Goal: Task Accomplishment & Management: Use online tool/utility

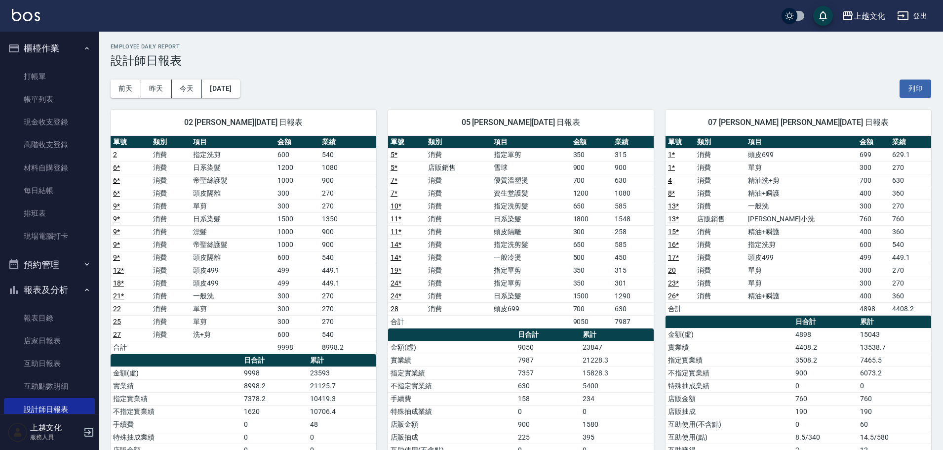
scroll to position [49, 0]
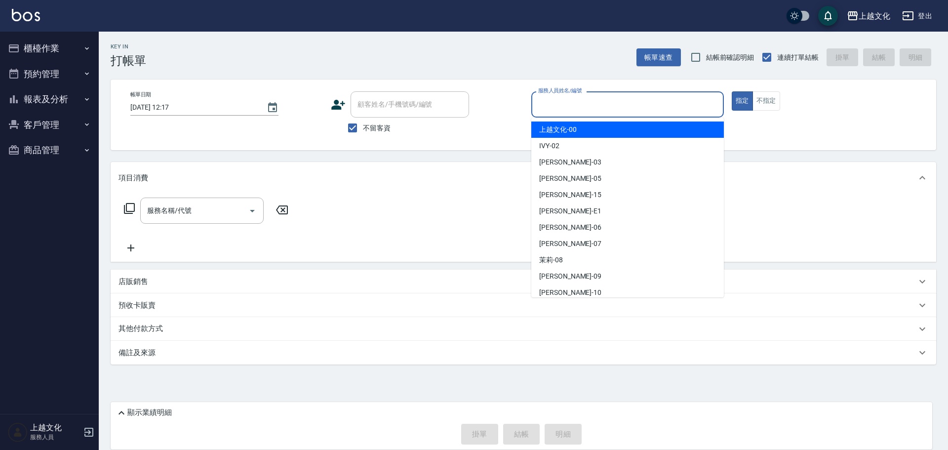
click at [552, 113] on input "服務人員姓名/編號" at bounding box center [628, 104] width 184 height 17
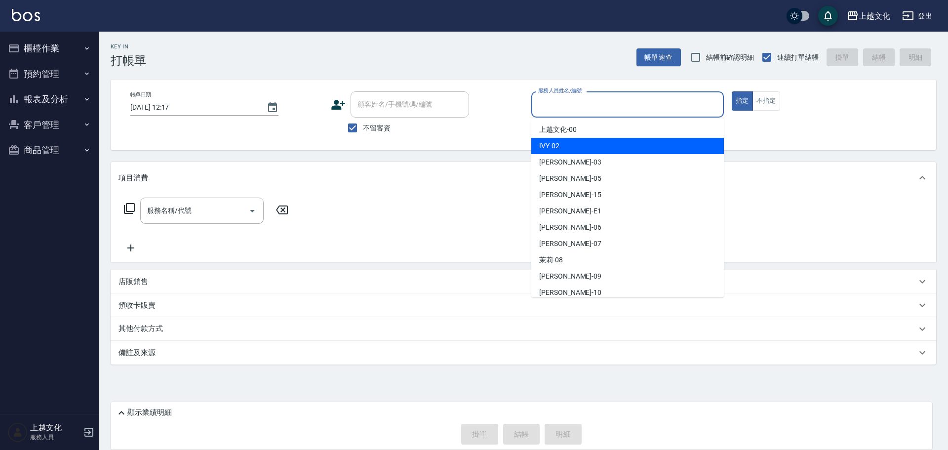
click at [558, 151] on div "IVY -02" at bounding box center [627, 146] width 193 height 16
type input "IVY-02"
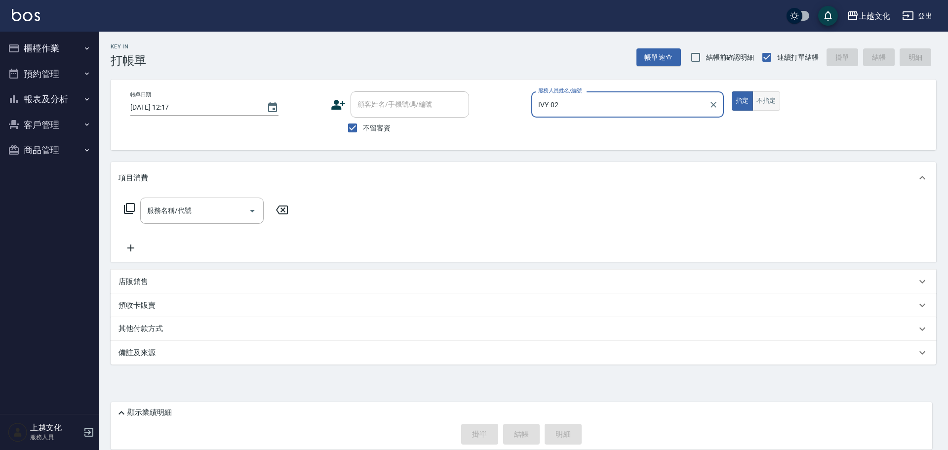
click at [762, 106] on button "不指定" at bounding box center [766, 100] width 28 height 19
drag, startPoint x: 197, startPoint y: 211, endPoint x: 180, endPoint y: 205, distance: 18.4
click at [197, 211] on input "服務名稱/代號" at bounding box center [195, 210] width 100 height 17
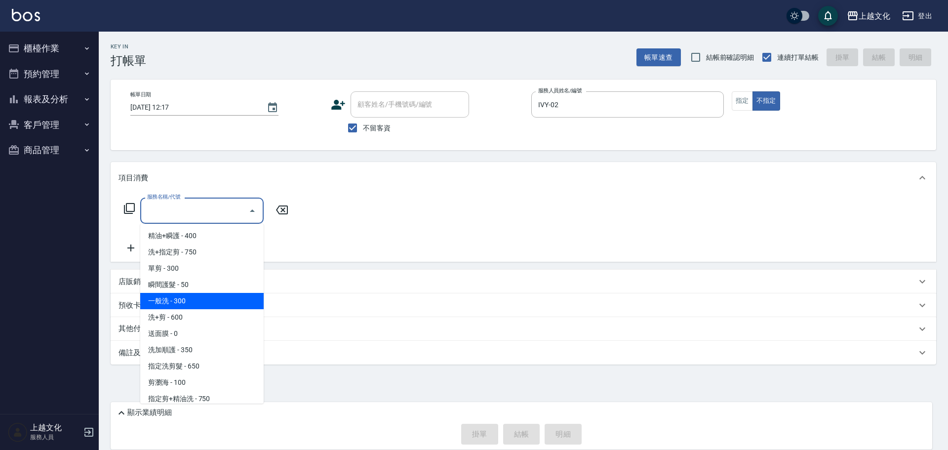
click at [199, 298] on span "一般洗 - 300" at bounding box center [201, 301] width 123 height 16
click at [199, 298] on div "預收卡販賣" at bounding box center [523, 305] width 825 height 24
type input "一般洗(105)"
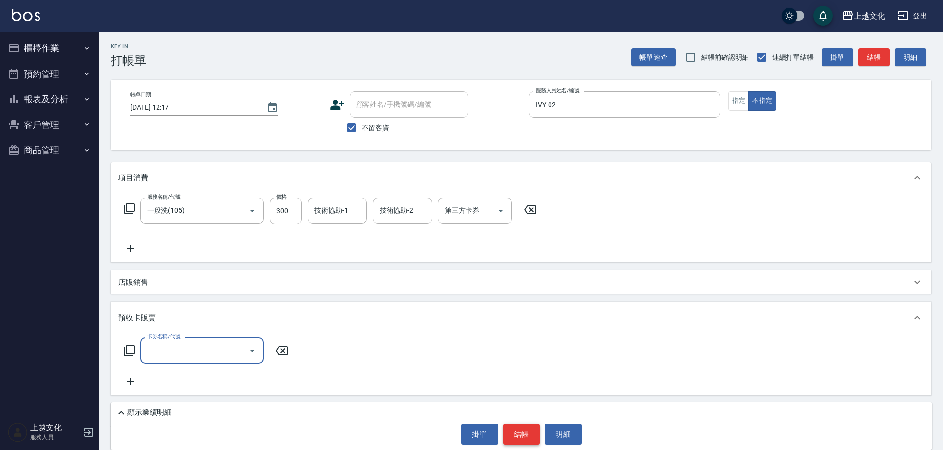
click at [528, 432] on button "結帳" at bounding box center [521, 434] width 37 height 21
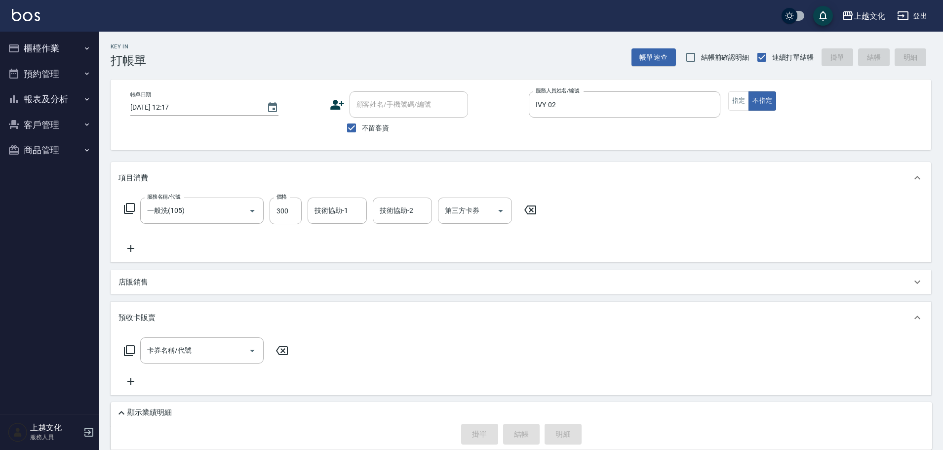
type input "2025/10/06 12:19"
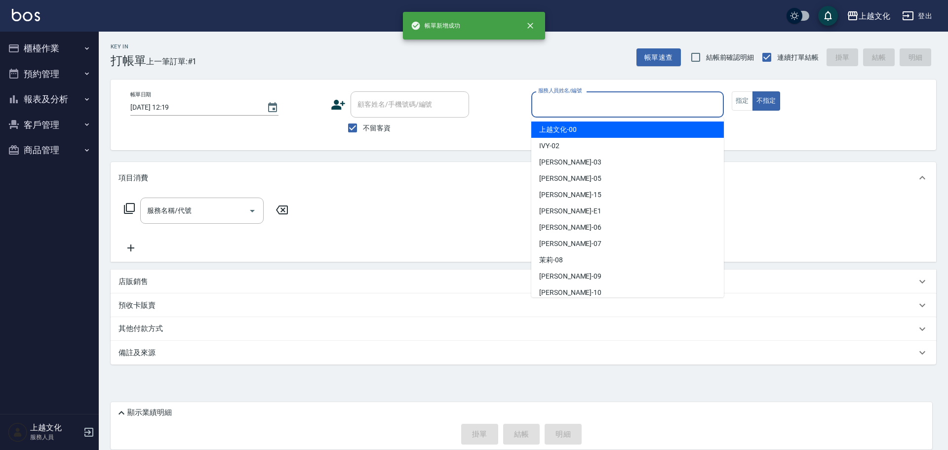
click at [584, 101] on input "服務人員姓名/編號" at bounding box center [628, 104] width 184 height 17
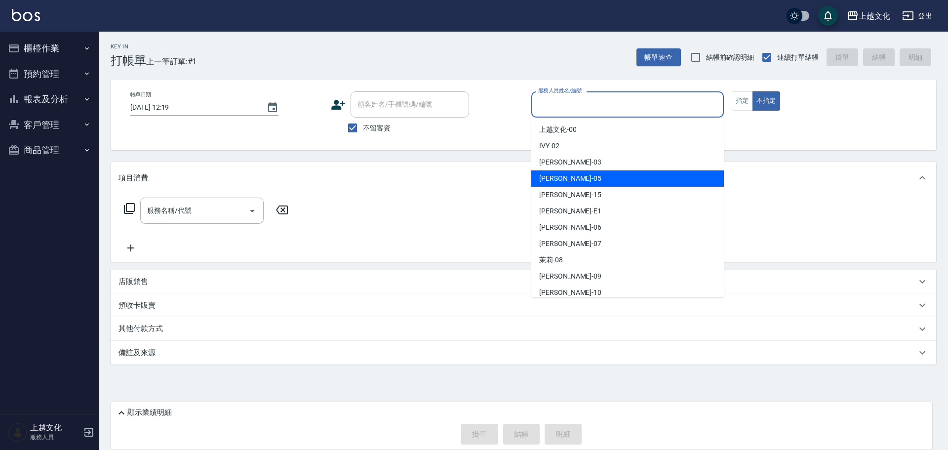
click at [577, 170] on div "EMILY -05" at bounding box center [627, 178] width 193 height 16
drag, startPoint x: 577, startPoint y: 170, endPoint x: 461, endPoint y: 177, distance: 116.7
click at [577, 170] on div "項目消費" at bounding box center [523, 178] width 825 height 32
type input "EMILY-05"
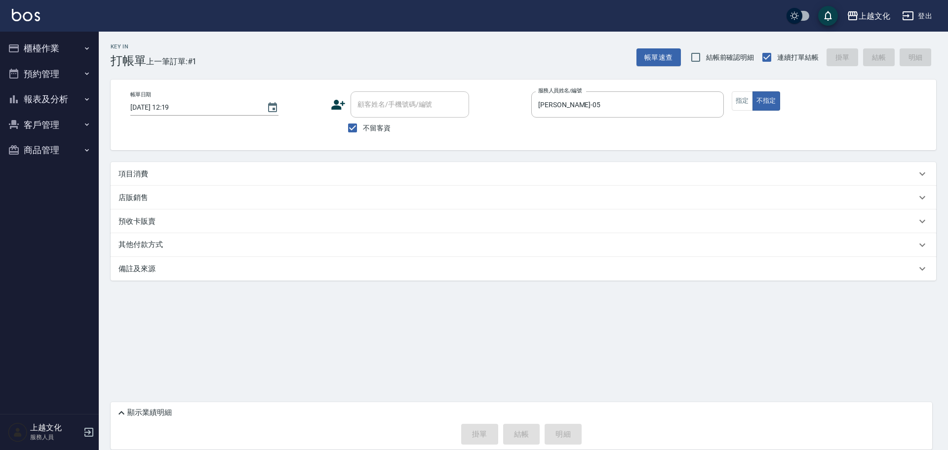
click at [141, 171] on p "項目消費" at bounding box center [133, 174] width 30 height 10
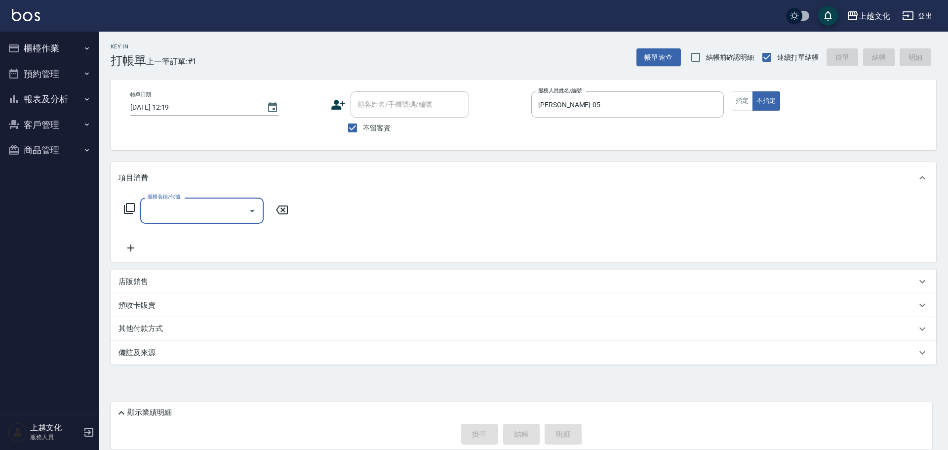
click at [190, 209] on input "服務名稱/代號" at bounding box center [195, 210] width 100 height 17
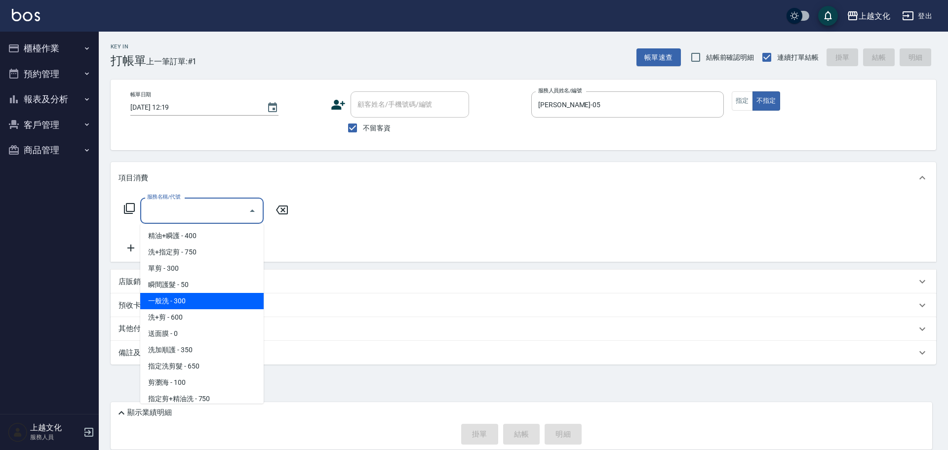
click at [194, 301] on span "一般洗 - 300" at bounding box center [201, 301] width 123 height 16
type input "一般洗(105)"
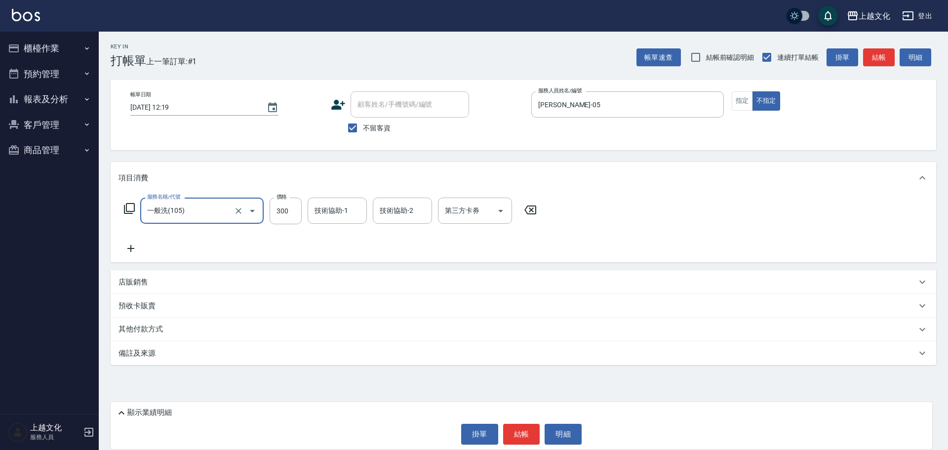
click at [523, 431] on button "結帳" at bounding box center [521, 434] width 37 height 21
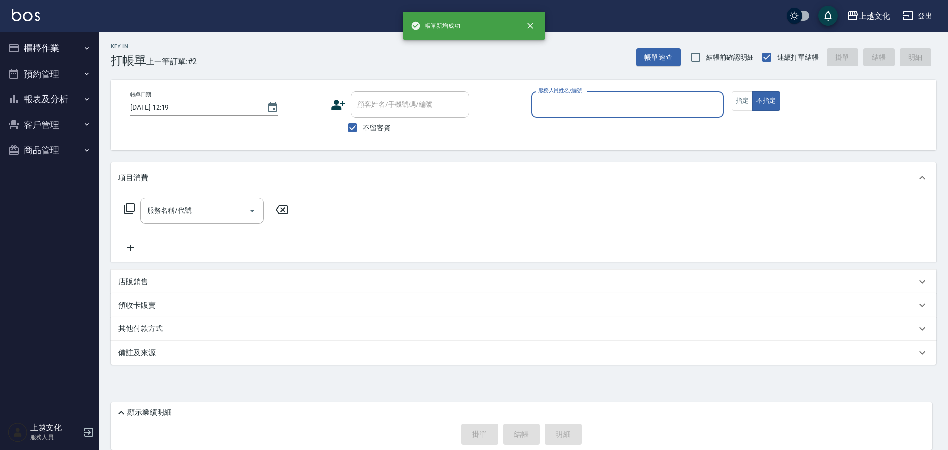
click at [610, 107] on input "服務人員姓名/編號" at bounding box center [628, 104] width 184 height 17
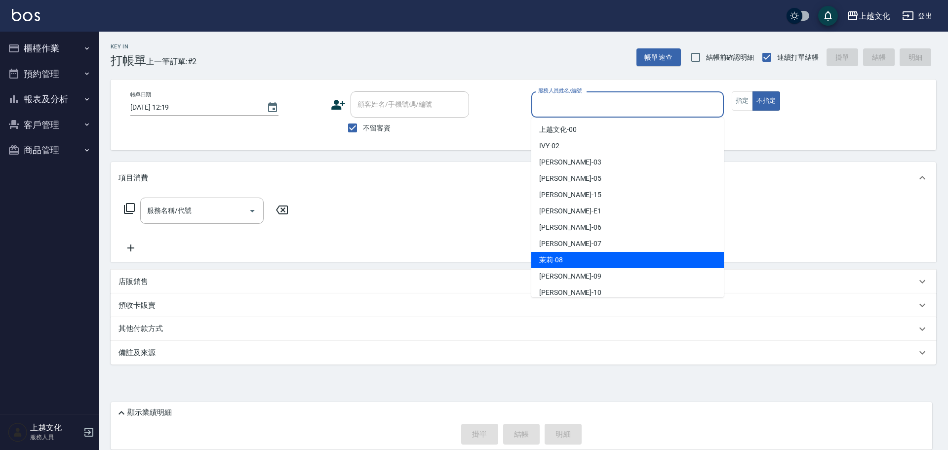
click at [564, 255] on div "茉莉 -08" at bounding box center [627, 260] width 193 height 16
type input "茉莉-08"
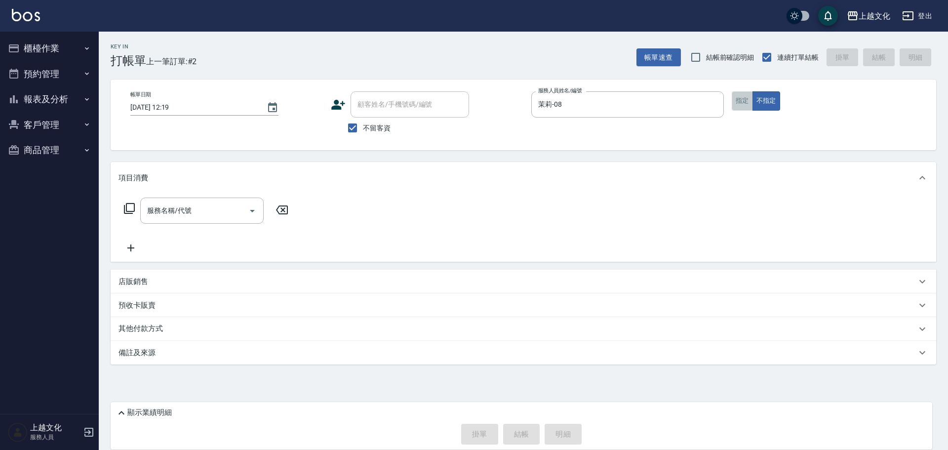
click at [745, 105] on button "指定" at bounding box center [742, 100] width 21 height 19
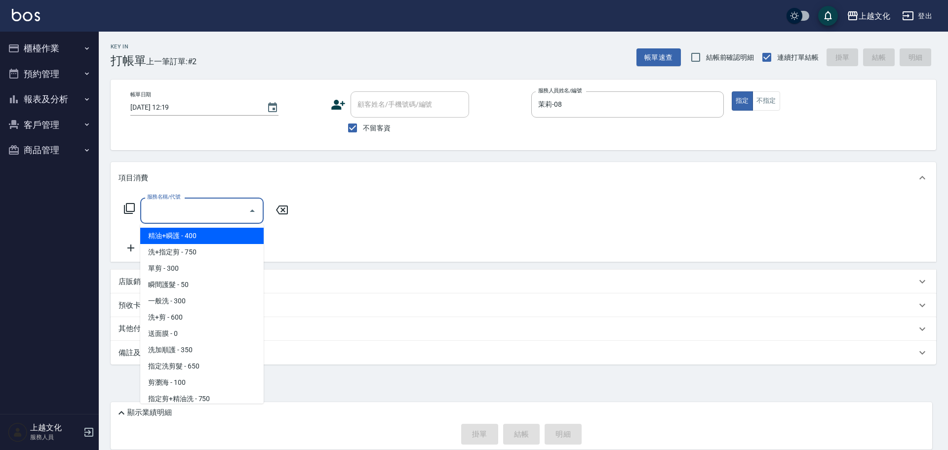
click at [161, 214] on input "服務名稱/代號" at bounding box center [195, 210] width 100 height 17
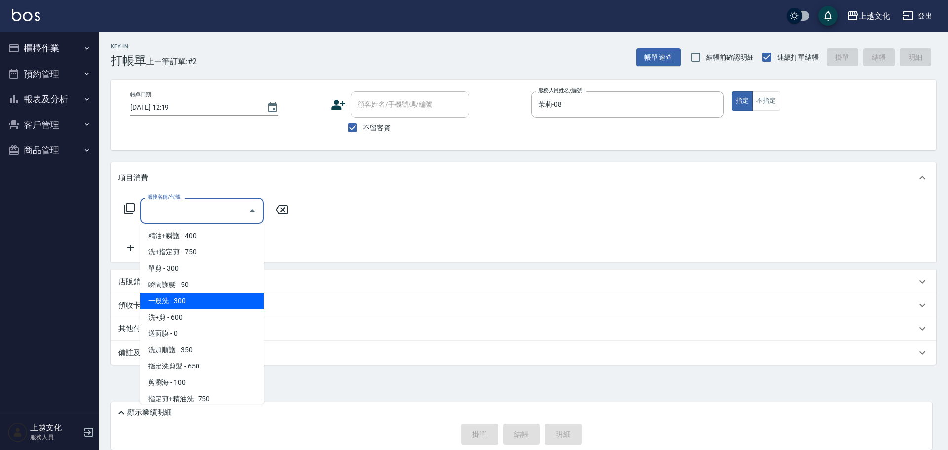
drag, startPoint x: 162, startPoint y: 298, endPoint x: 169, endPoint y: 291, distance: 9.8
click at [166, 295] on span "一般洗 - 300" at bounding box center [201, 301] width 123 height 16
type input "一般洗(105)"
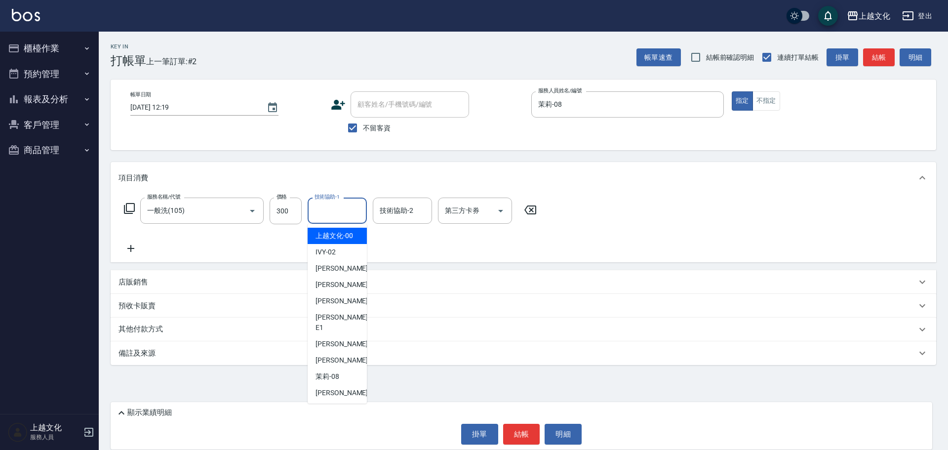
click at [330, 217] on input "技術協助-1" at bounding box center [337, 210] width 50 height 17
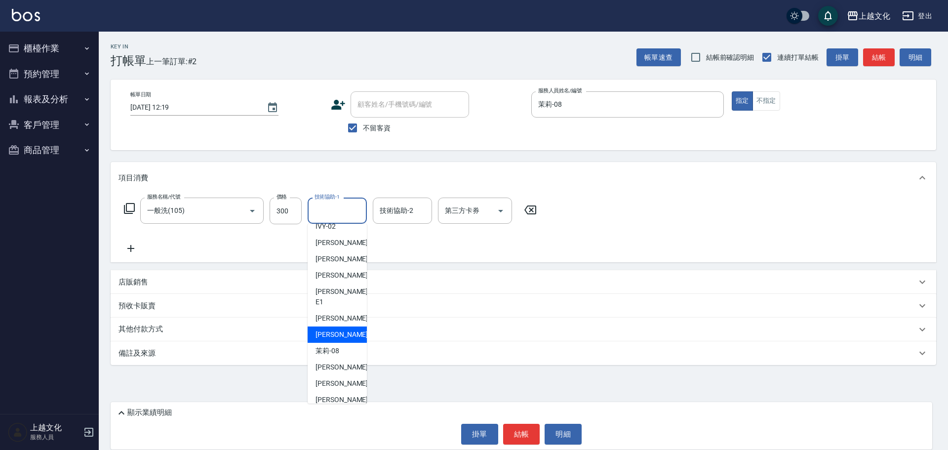
scroll to position [49, 0]
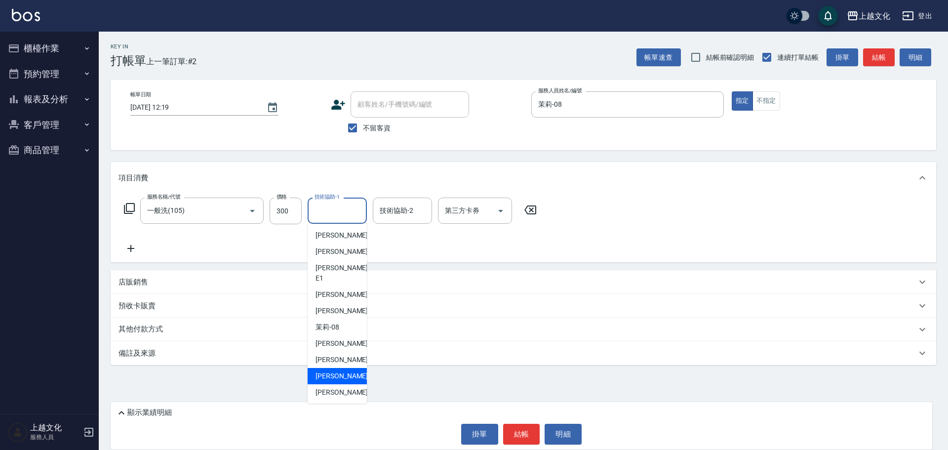
drag, startPoint x: 342, startPoint y: 366, endPoint x: 361, endPoint y: 367, distance: 19.8
click at [343, 371] on span "Martin -11" at bounding box center [346, 376] width 62 height 10
type input "Martin-11"
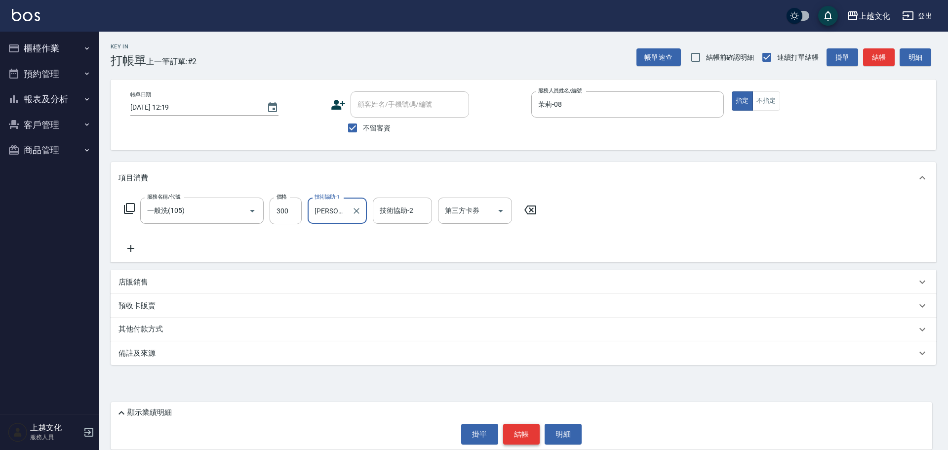
click at [510, 435] on button "結帳" at bounding box center [521, 434] width 37 height 21
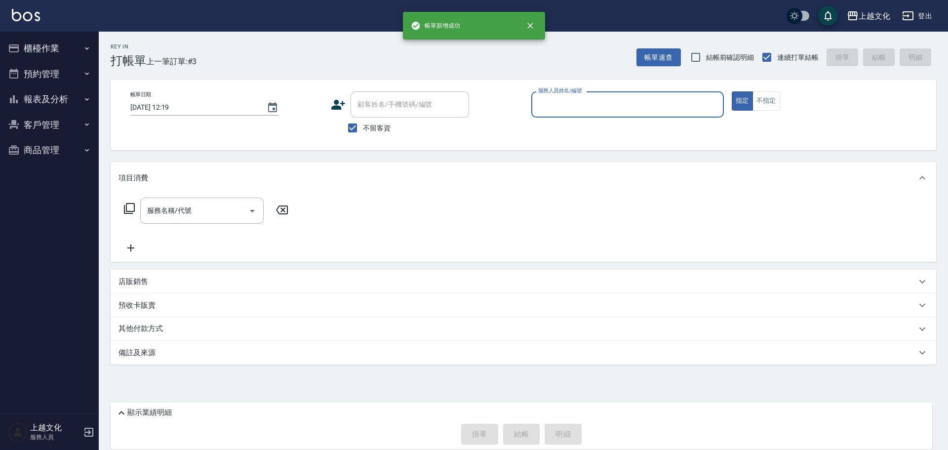
click at [574, 108] on input "服務人員姓名/編號" at bounding box center [628, 104] width 184 height 17
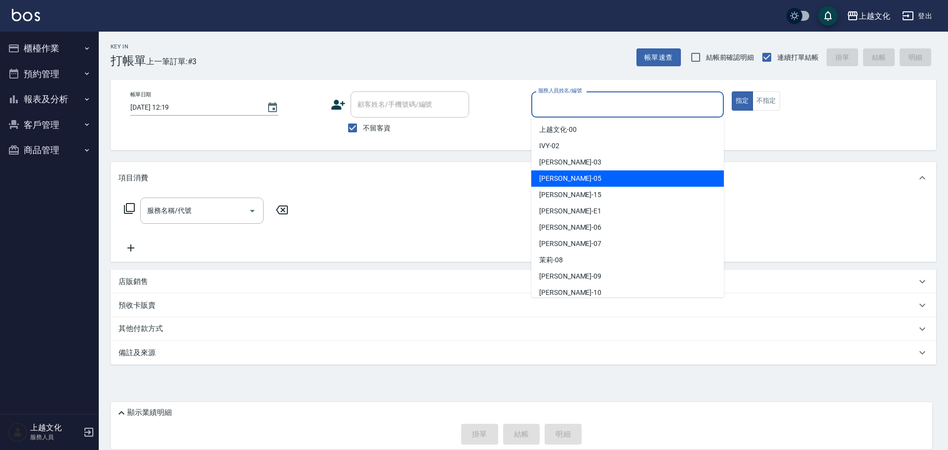
click at [573, 173] on ul "上越文化 -00 IVY -02 kelly -03 EMILY -05 wendy -15 Emma -E1 羅宜萱 -06 LIN -07 茉莉 -08 …" at bounding box center [627, 207] width 193 height 180
click at [573, 173] on div "EMILY -05" at bounding box center [627, 178] width 193 height 16
type input "EMILY-05"
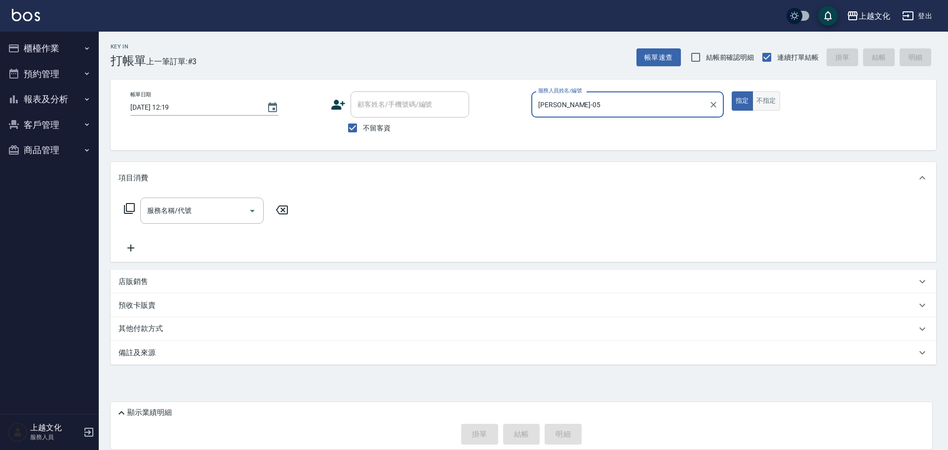
click at [764, 100] on button "不指定" at bounding box center [766, 100] width 28 height 19
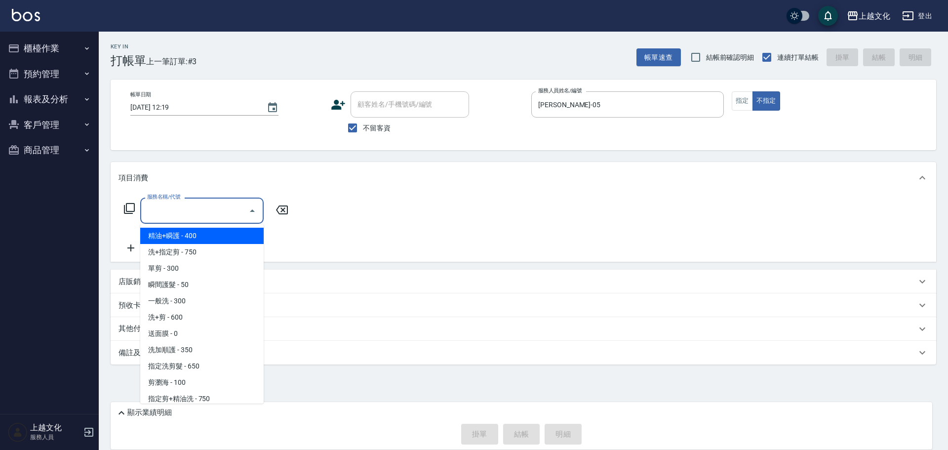
click at [213, 207] on input "服務名稱/代號" at bounding box center [195, 210] width 100 height 17
drag, startPoint x: 213, startPoint y: 207, endPoint x: 197, endPoint y: 261, distance: 55.7
click at [213, 207] on input "服務名稱/代號" at bounding box center [195, 210] width 100 height 17
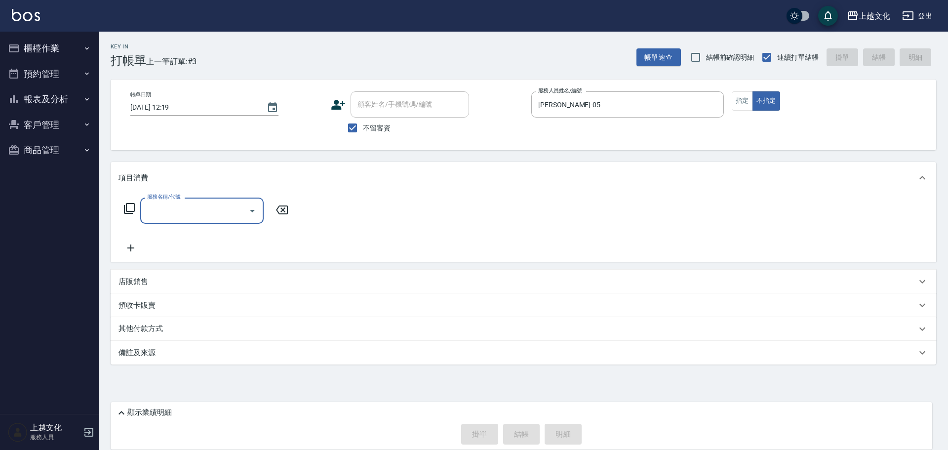
click at [196, 212] on input "服務名稱/代號" at bounding box center [195, 210] width 100 height 17
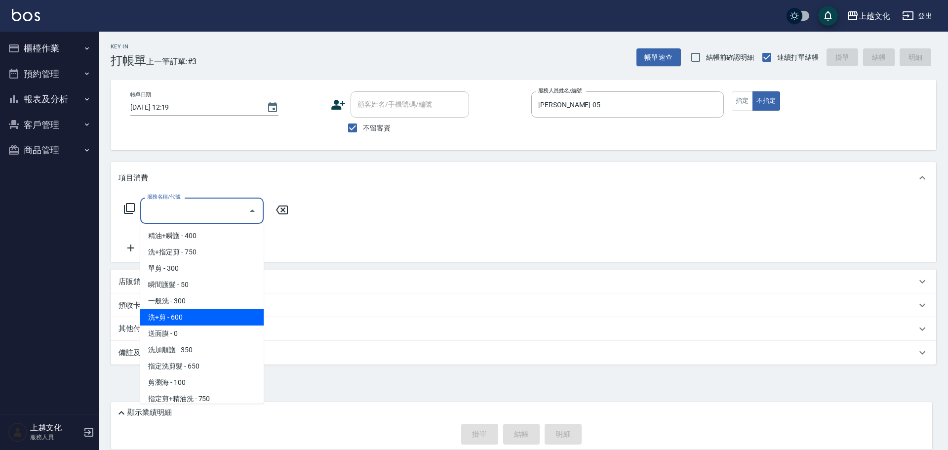
drag, startPoint x: 214, startPoint y: 315, endPoint x: 344, endPoint y: 346, distance: 133.3
click at [215, 314] on span "洗+剪 - 600" at bounding box center [201, 317] width 123 height 16
type input "洗+剪(108)"
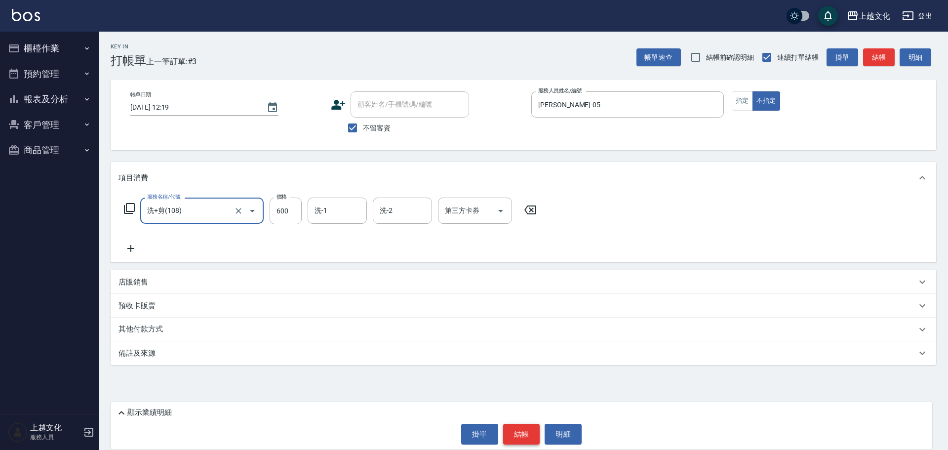
click at [512, 430] on button "結帳" at bounding box center [521, 434] width 37 height 21
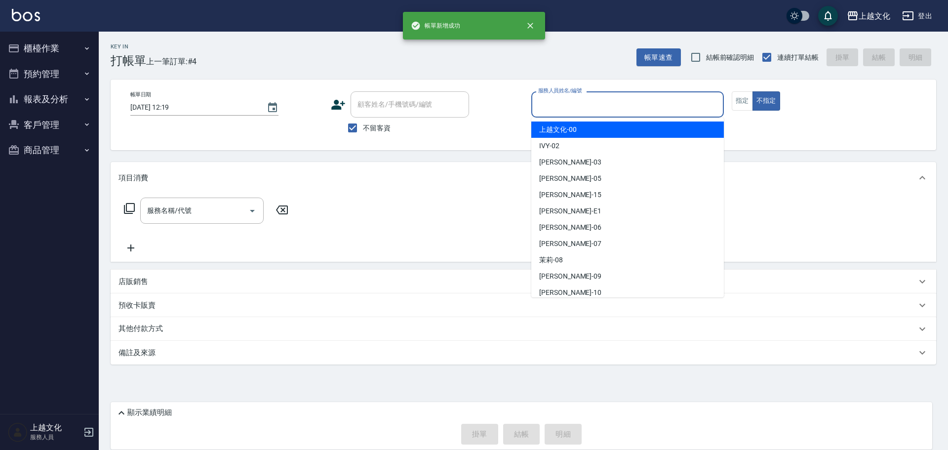
click at [562, 106] on input "服務人員姓名/編號" at bounding box center [628, 104] width 184 height 17
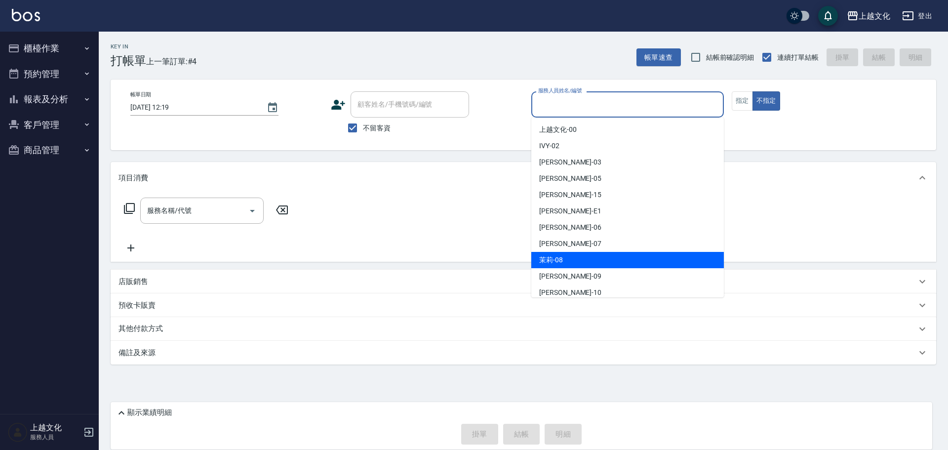
drag, startPoint x: 573, startPoint y: 264, endPoint x: 750, endPoint y: 180, distance: 196.5
click at [573, 264] on div "茉莉 -08" at bounding box center [627, 260] width 193 height 16
type input "茉莉-08"
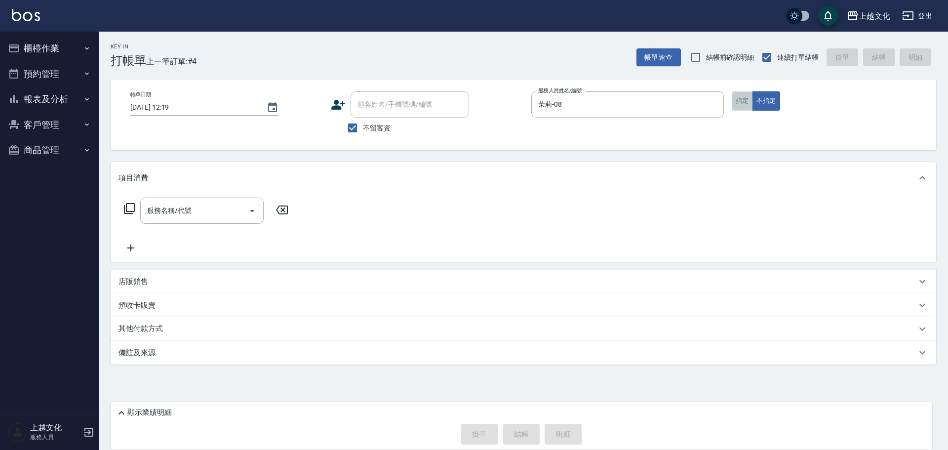
click at [735, 96] on button "指定" at bounding box center [742, 100] width 21 height 19
click at [132, 206] on icon at bounding box center [129, 208] width 12 height 12
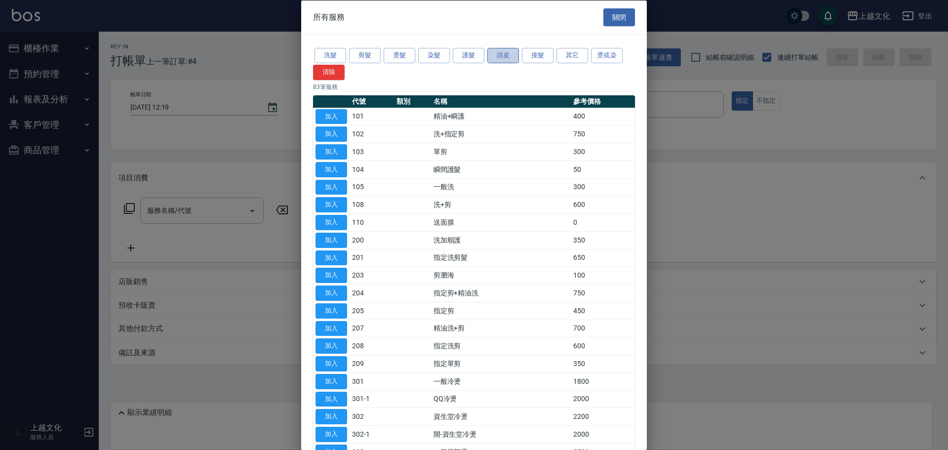
click at [501, 54] on button "頭皮" at bounding box center [503, 55] width 32 height 15
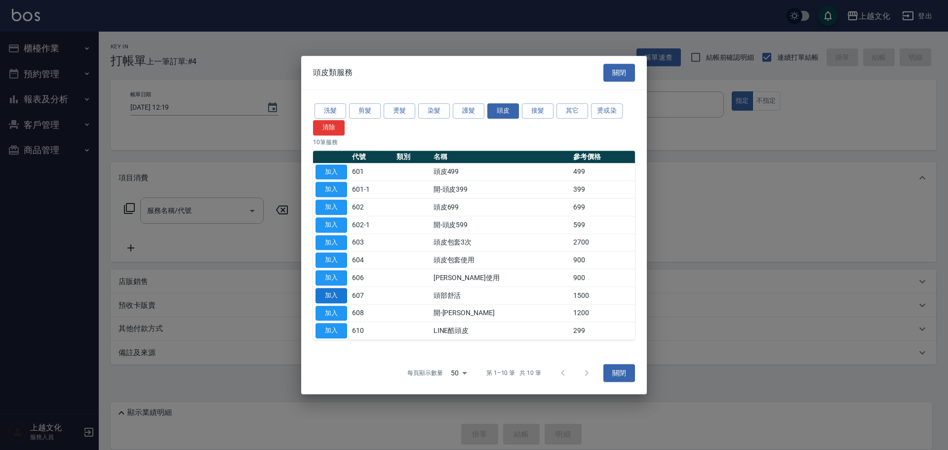
click at [335, 292] on button "加入" at bounding box center [331, 295] width 32 height 15
drag, startPoint x: 335, startPoint y: 292, endPoint x: 343, endPoint y: 248, distance: 44.5
click at [335, 292] on button "加入" at bounding box center [331, 295] width 32 height 15
type input "頭部舒活(607)"
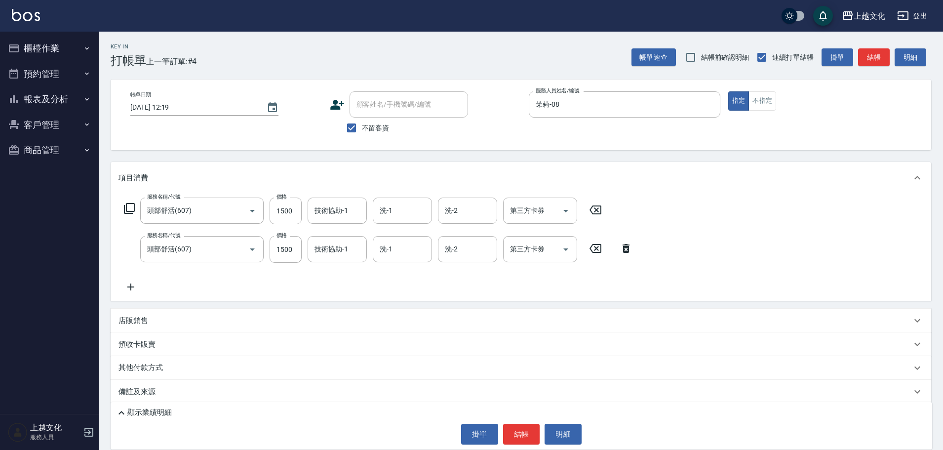
drag, startPoint x: 624, startPoint y: 250, endPoint x: 148, endPoint y: 191, distance: 480.0
click at [624, 250] on icon at bounding box center [625, 248] width 7 height 9
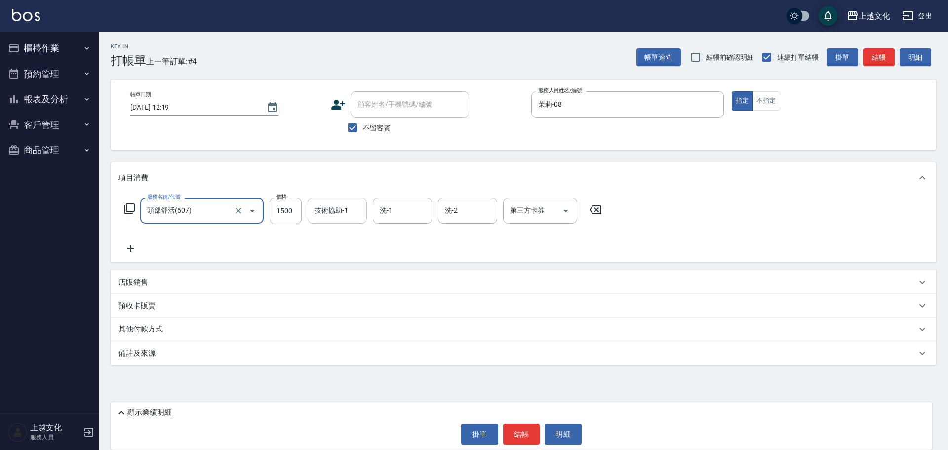
click at [341, 214] on input "技術協助-1" at bounding box center [337, 210] width 50 height 17
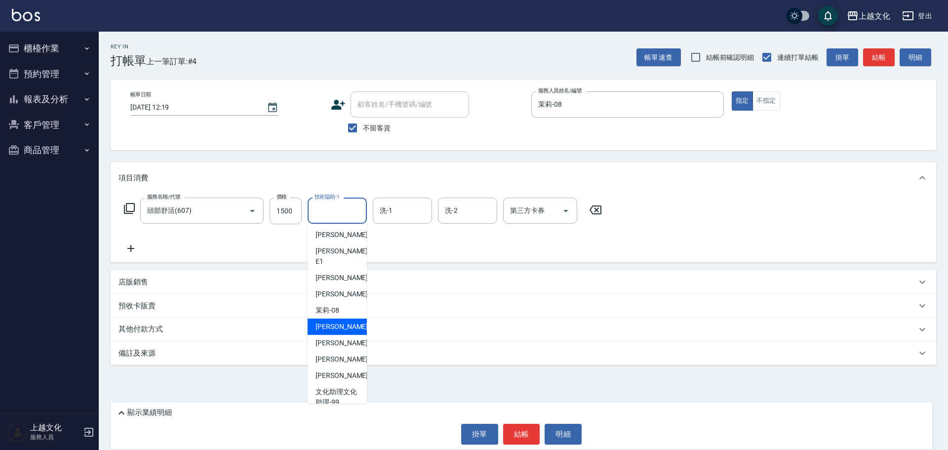
scroll to position [67, 0]
click at [325, 353] on span "Martin -11" at bounding box center [346, 358] width 62 height 10
type input "Martin-11"
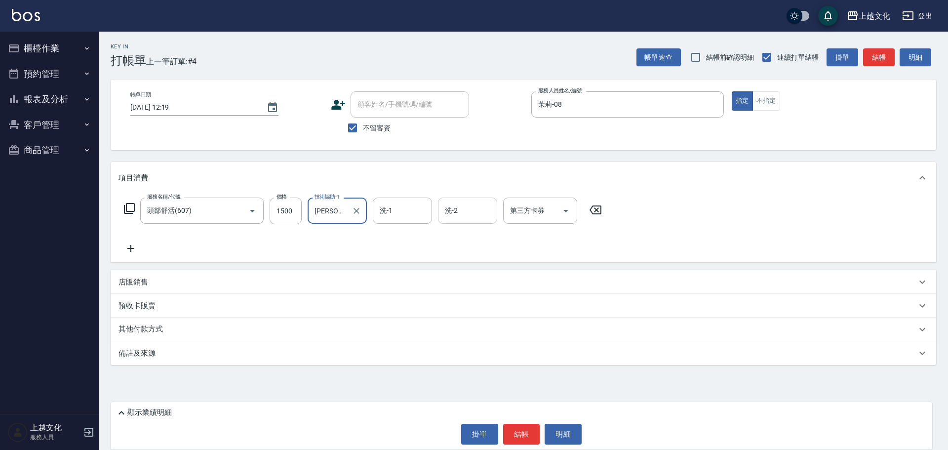
click at [469, 203] on input "洗-2" at bounding box center [467, 210] width 50 height 17
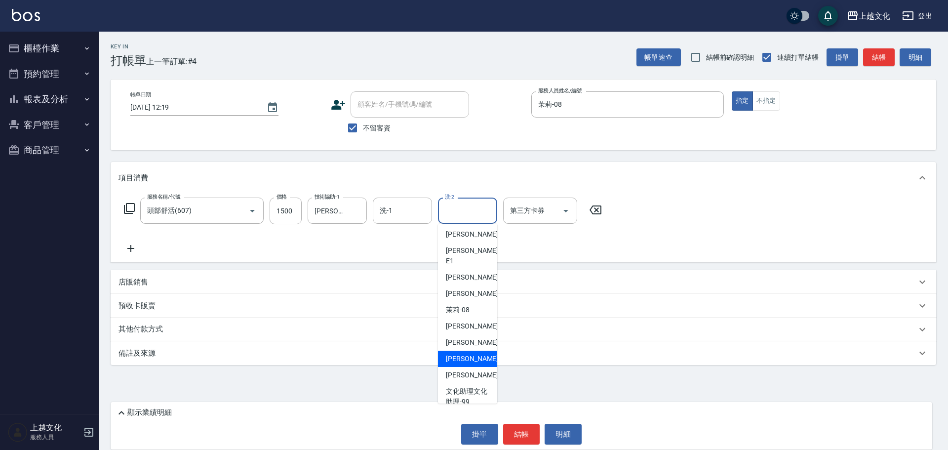
click at [470, 353] on span "Martin -11" at bounding box center [477, 358] width 62 height 10
type input "Martin-11"
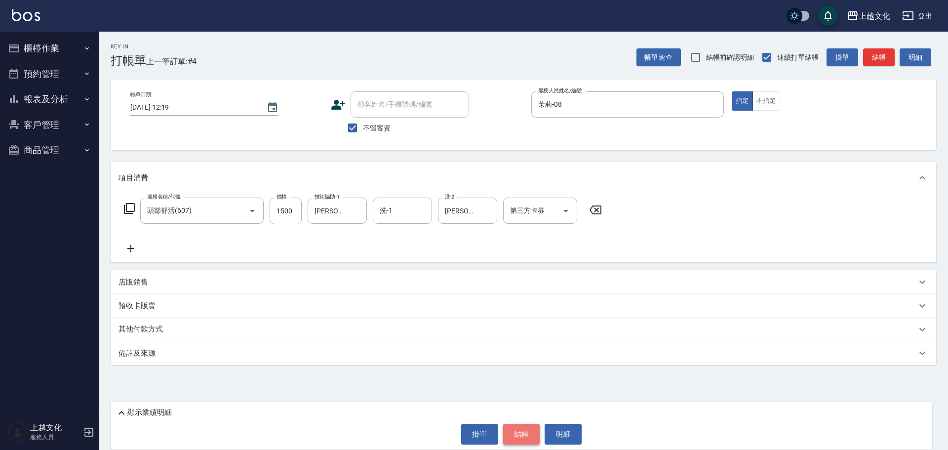
click at [515, 434] on button "結帳" at bounding box center [521, 434] width 37 height 21
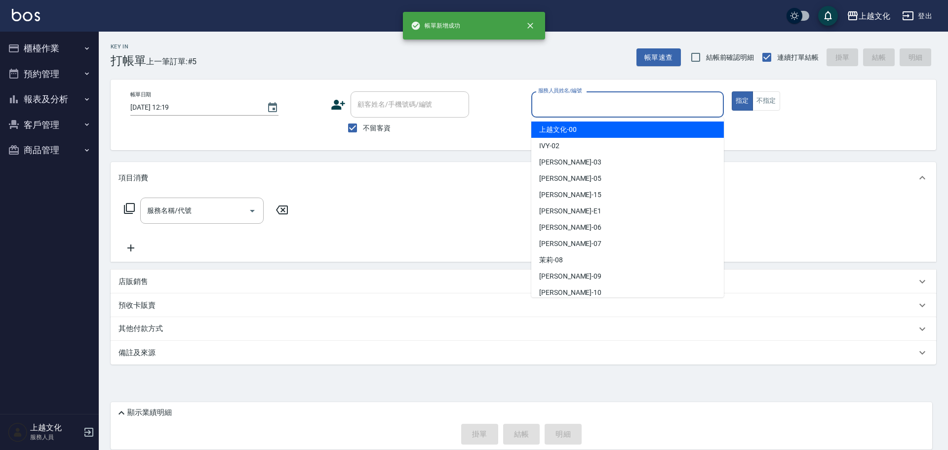
click at [564, 105] on input "服務人員姓名/編號" at bounding box center [628, 104] width 184 height 17
drag, startPoint x: 564, startPoint y: 105, endPoint x: 566, endPoint y: 125, distance: 20.8
click at [564, 105] on input "服務人員姓名/編號" at bounding box center [628, 104] width 184 height 17
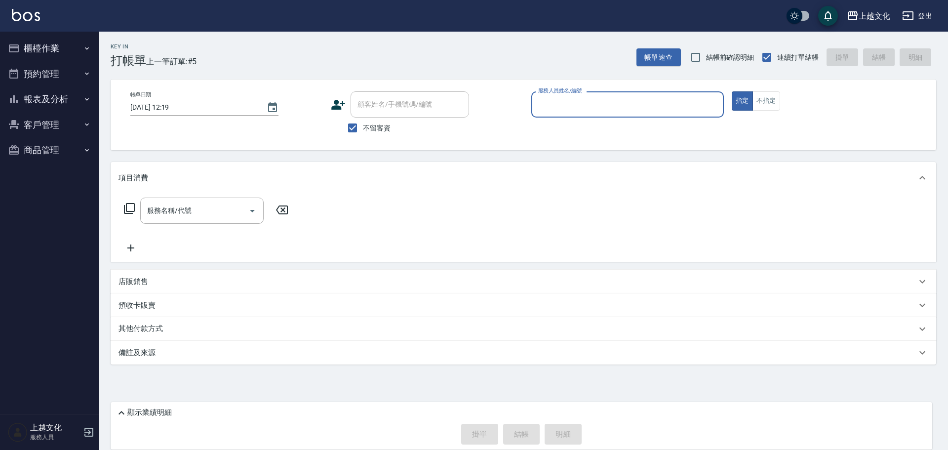
click at [568, 109] on input "服務人員姓名/編號" at bounding box center [628, 104] width 184 height 17
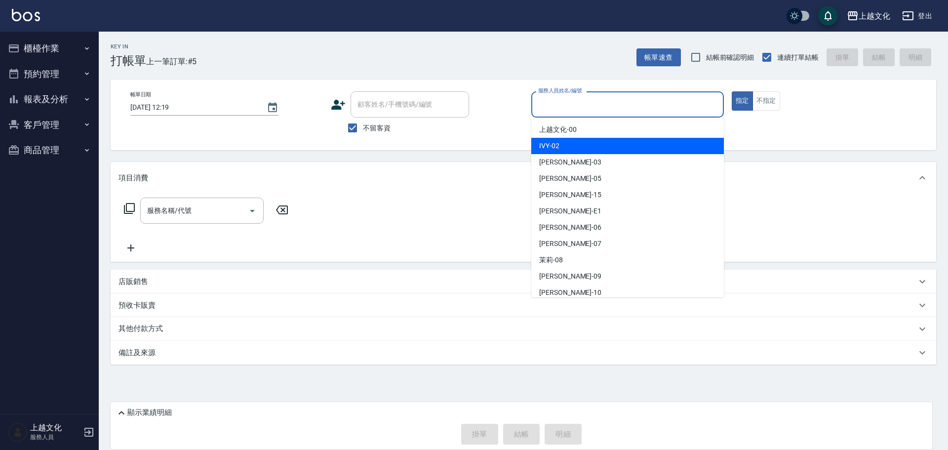
click at [564, 142] on div "IVY -02" at bounding box center [627, 146] width 193 height 16
type input "IVY-02"
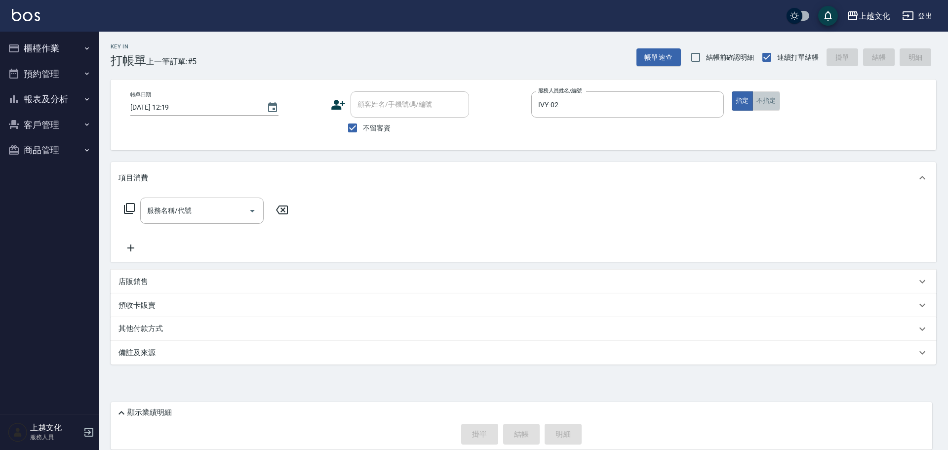
click at [765, 101] on button "不指定" at bounding box center [766, 100] width 28 height 19
click at [130, 207] on icon at bounding box center [129, 208] width 12 height 12
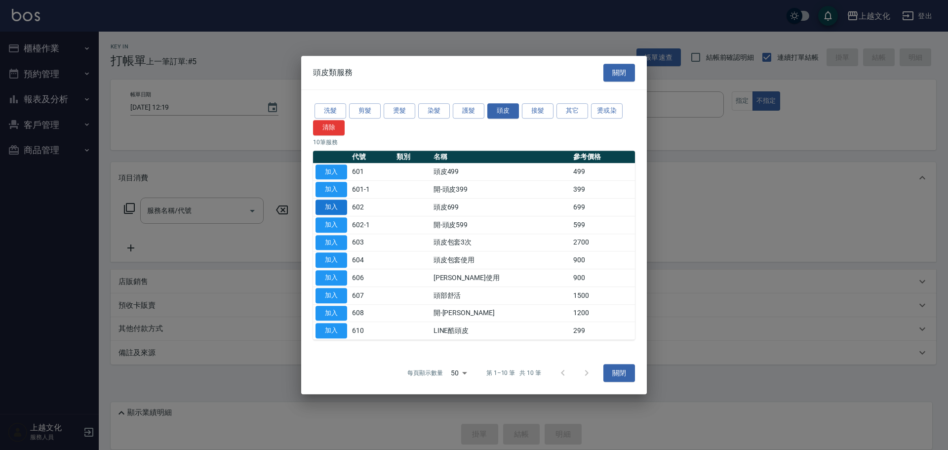
click at [334, 201] on button "加入" at bounding box center [331, 206] width 32 height 15
type input "頭皮699(602)"
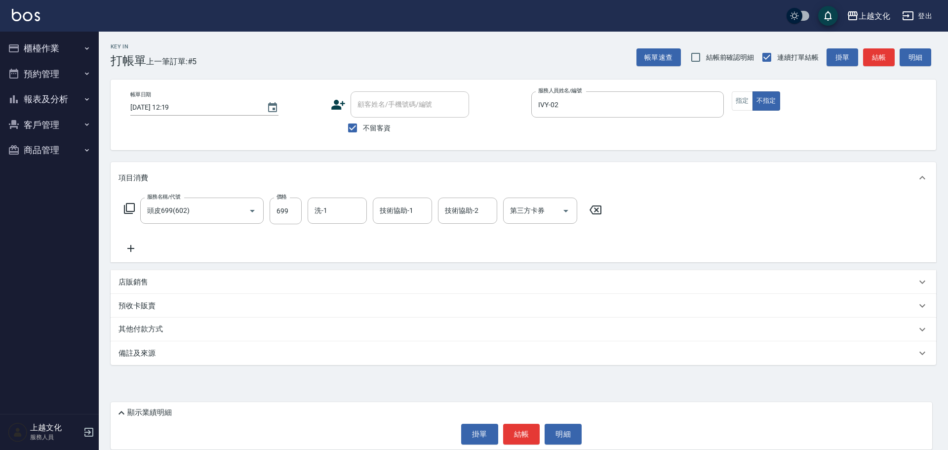
click at [126, 245] on icon at bounding box center [130, 248] width 25 height 12
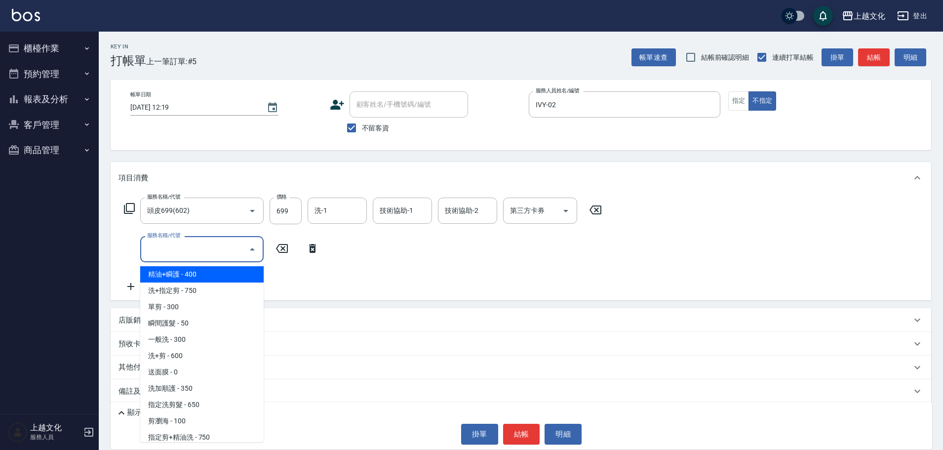
click at [160, 244] on input "服務名稱/代號" at bounding box center [195, 248] width 100 height 17
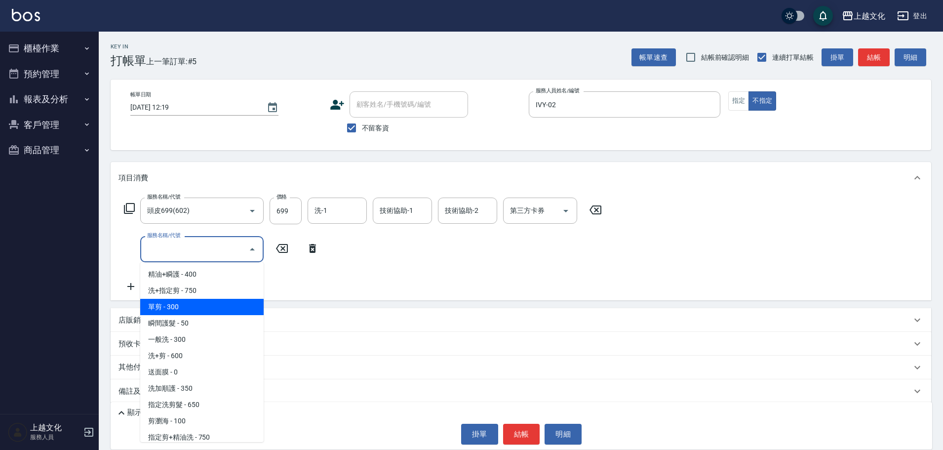
click at [195, 300] on span "單剪 - 300" at bounding box center [201, 307] width 123 height 16
click at [195, 300] on div "服務名稱/代號 頭皮699(602) 服務名稱/代號 價格 699 價格 洗-1 洗-1 技術協助-1 技術協助-1 技術協助-2 技術協助-2 第三方卡券 …" at bounding box center [521, 246] width 820 height 107
type input "單剪(103)"
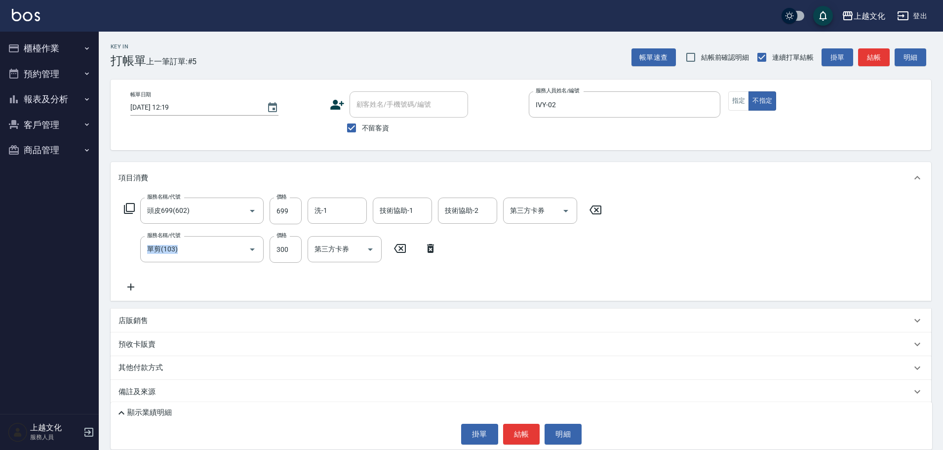
click at [526, 430] on button "結帳" at bounding box center [521, 434] width 37 height 21
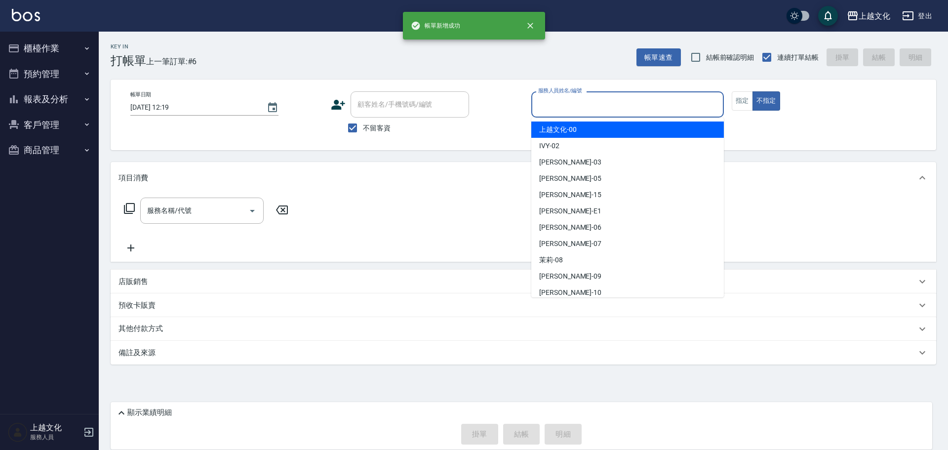
click at [580, 109] on input "服務人員姓名/編號" at bounding box center [628, 104] width 184 height 17
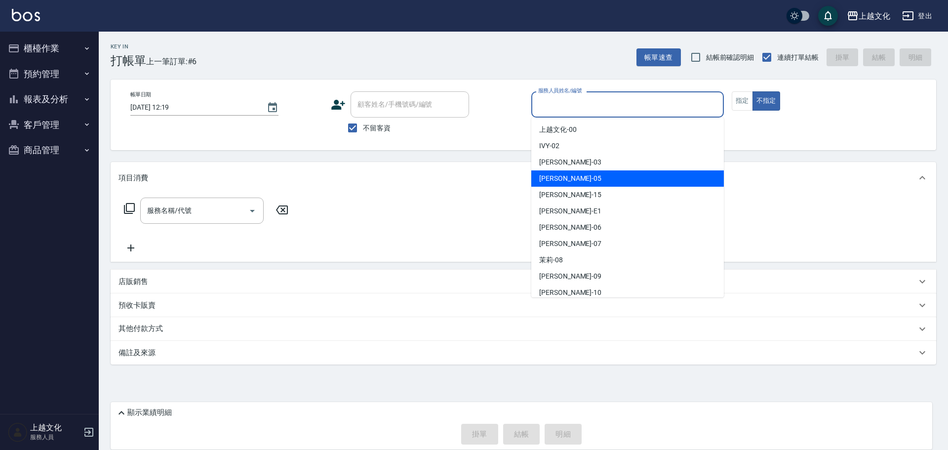
click at [579, 186] on div "EMILY -05" at bounding box center [627, 178] width 193 height 16
type input "EMILY-05"
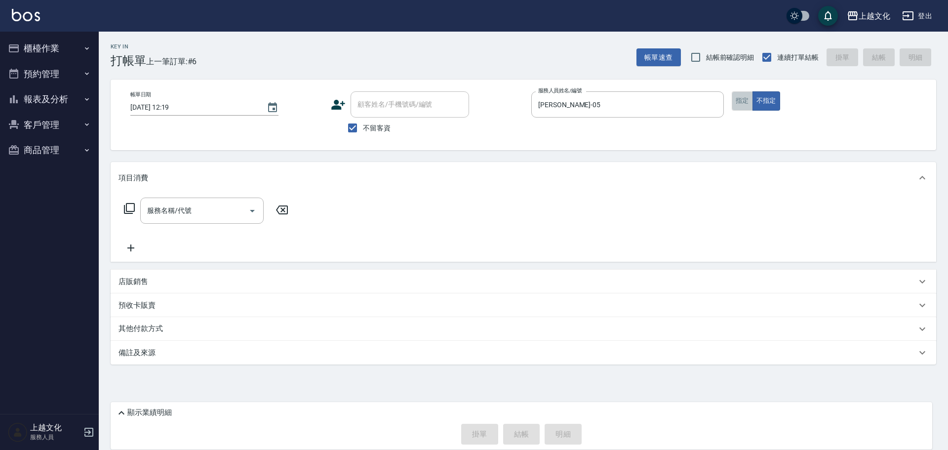
click at [743, 101] on button "指定" at bounding box center [742, 100] width 21 height 19
click at [198, 211] on input "服務名稱/代號" at bounding box center [195, 210] width 100 height 17
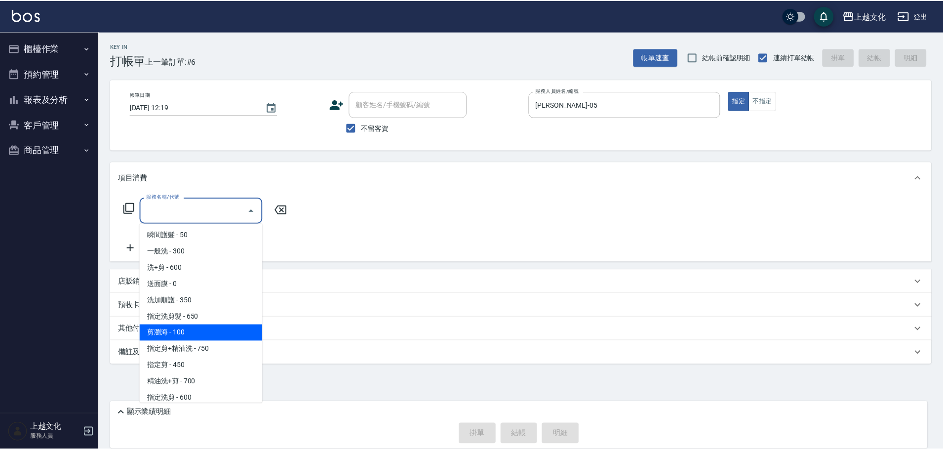
scroll to position [99, 0]
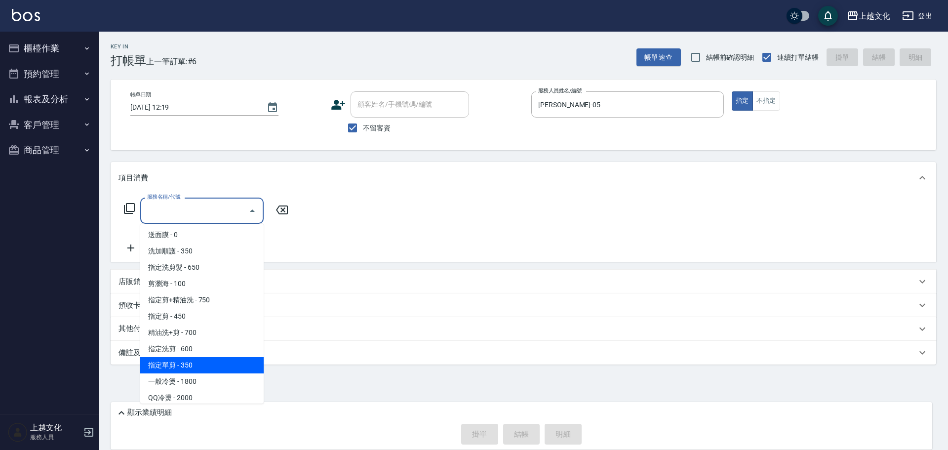
drag, startPoint x: 216, startPoint y: 366, endPoint x: 226, endPoint y: 363, distance: 10.0
click at [217, 365] on span "指定單剪 - 350" at bounding box center [201, 365] width 123 height 16
type input "指定單剪(209)"
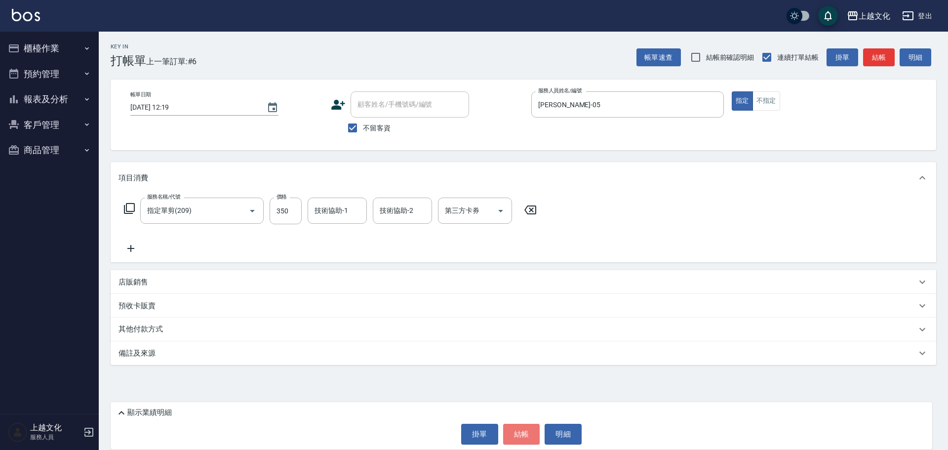
click at [515, 430] on button "結帳" at bounding box center [521, 434] width 37 height 21
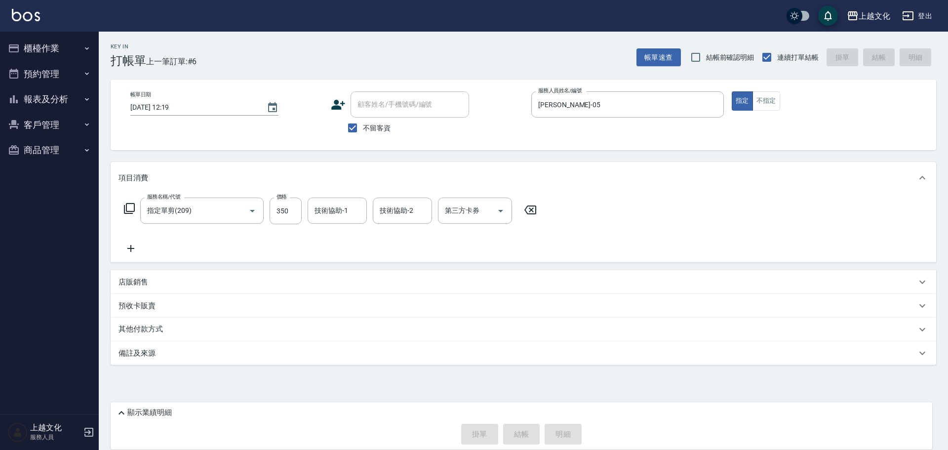
type input "2025/10/06 12:20"
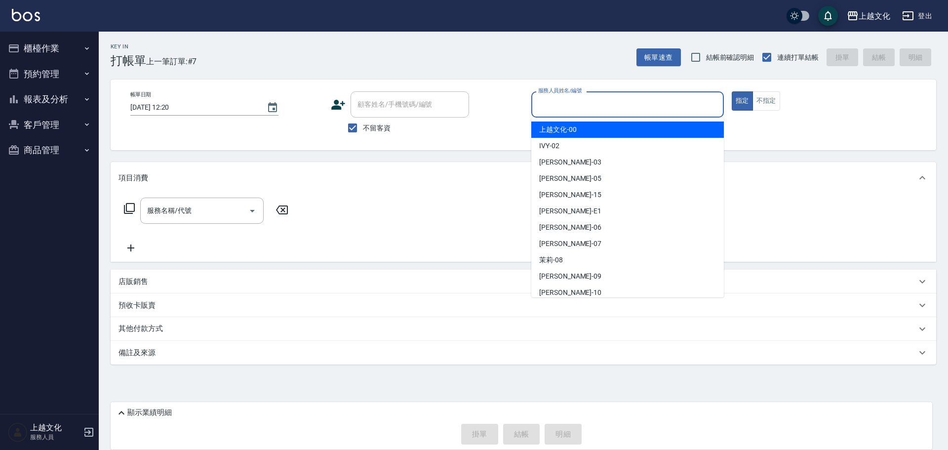
click at [661, 105] on input "服務人員姓名/編號" at bounding box center [628, 104] width 184 height 17
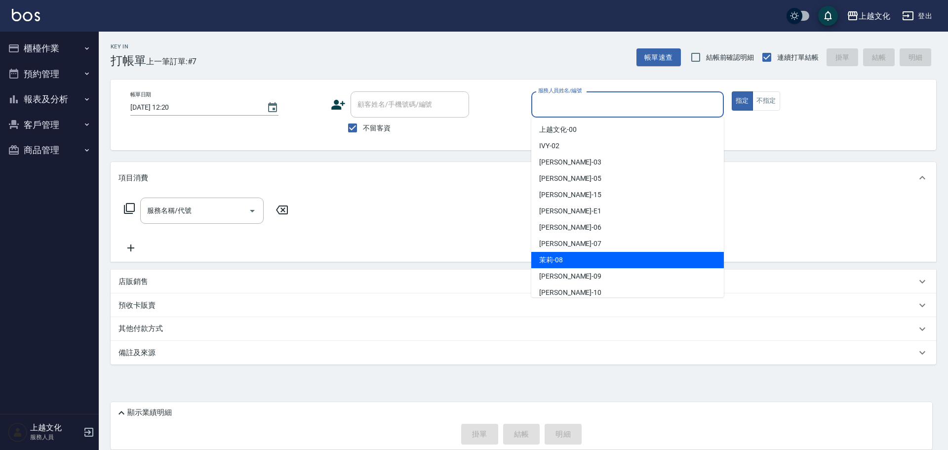
click at [558, 257] on span "茉莉 -08" at bounding box center [551, 260] width 24 height 10
type input "茉莉-08"
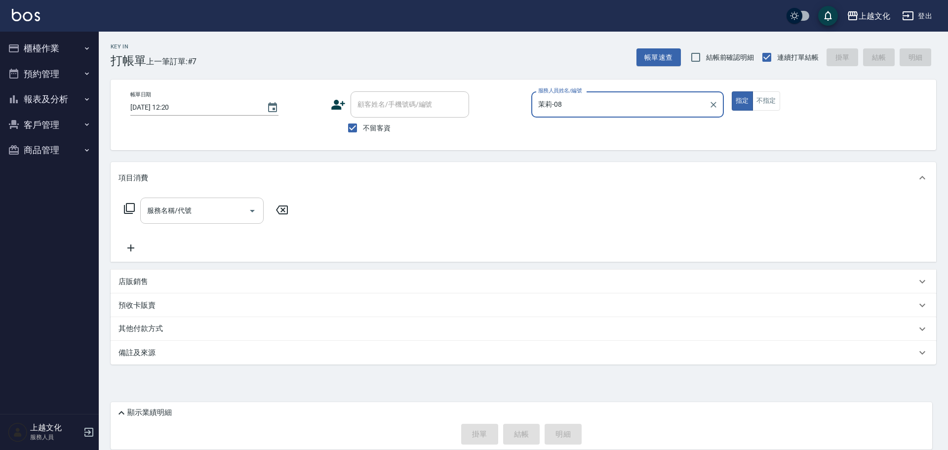
drag, startPoint x: 195, startPoint y: 218, endPoint x: 187, endPoint y: 222, distance: 9.7
click at [195, 218] on input "服務名稱/代號" at bounding box center [195, 210] width 100 height 17
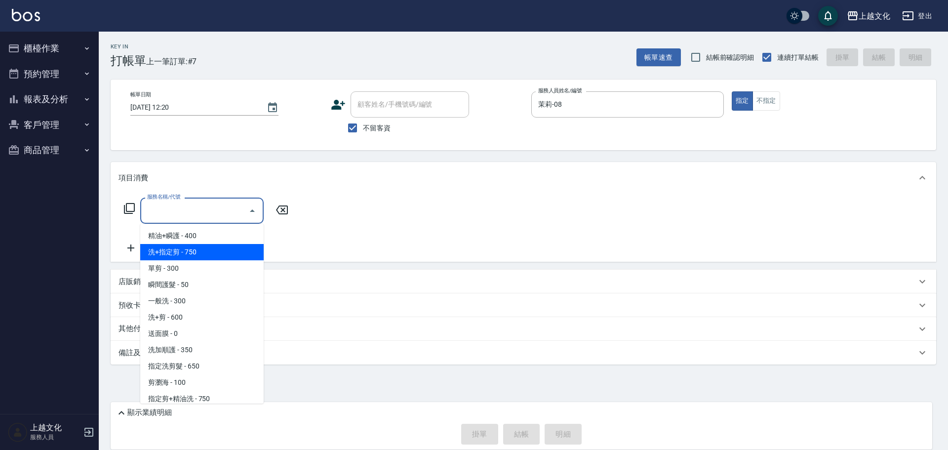
click at [191, 256] on span "洗+指定剪 - 750" at bounding box center [201, 252] width 123 height 16
type input "洗+指定剪(102)"
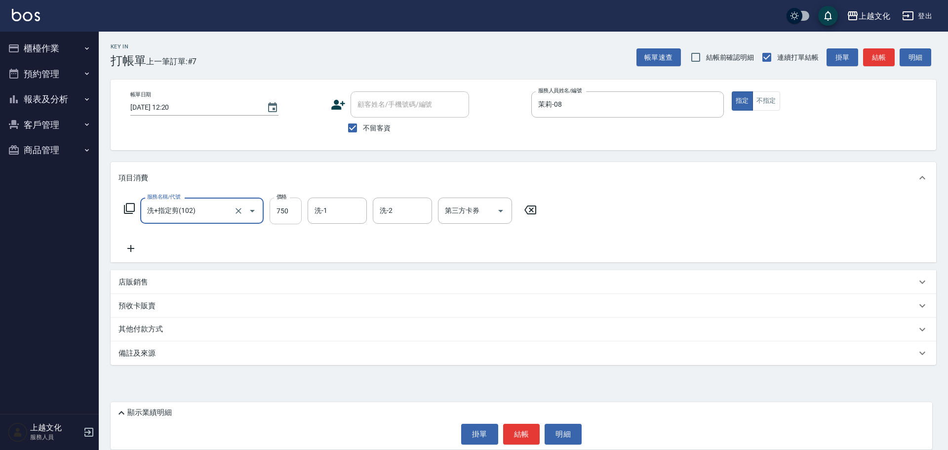
click at [288, 223] on input "750" at bounding box center [286, 210] width 32 height 27
type input "850"
click at [520, 431] on button "結帳" at bounding box center [521, 434] width 37 height 21
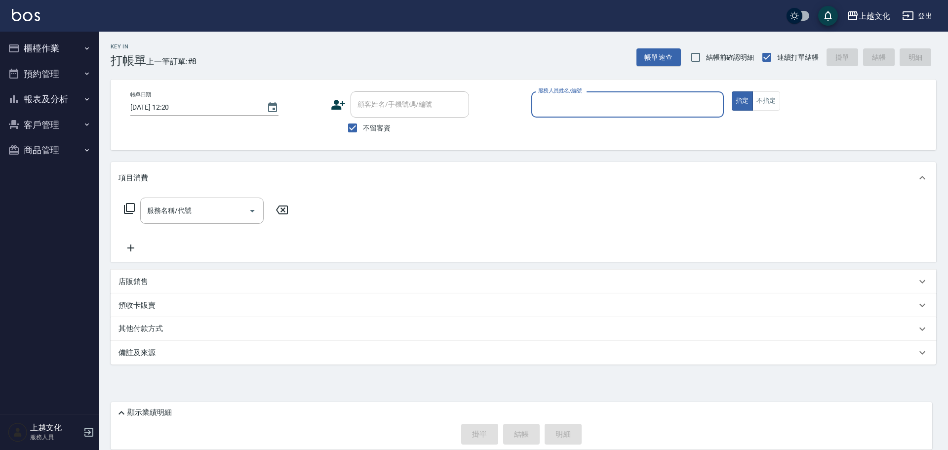
click at [30, 100] on button "報表及分析" at bounding box center [49, 99] width 91 height 26
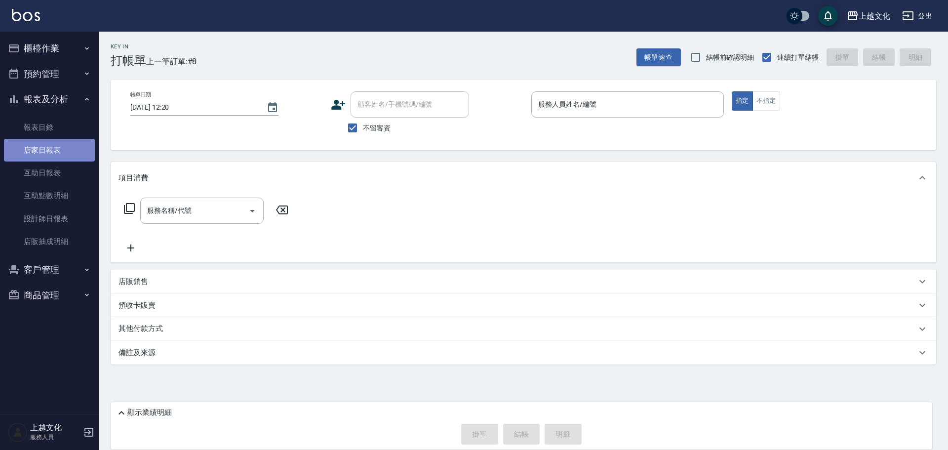
click at [39, 146] on link "店家日報表" at bounding box center [49, 150] width 91 height 23
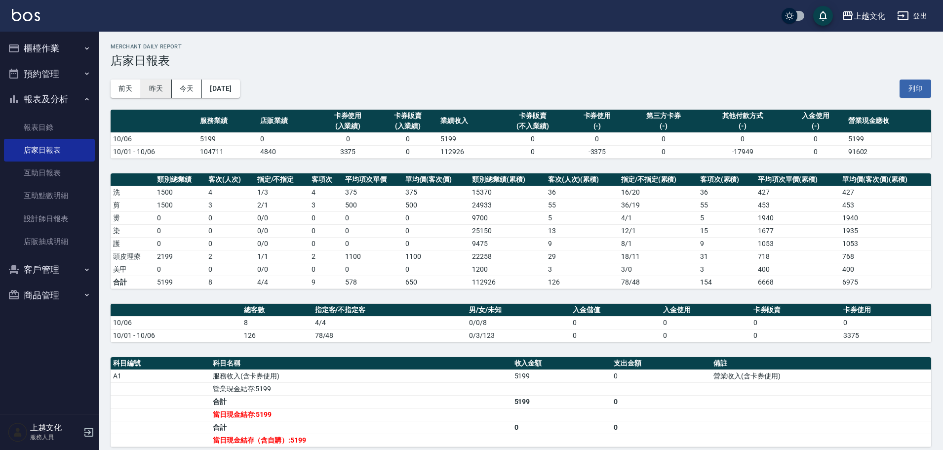
click at [151, 88] on button "昨天" at bounding box center [156, 88] width 31 height 18
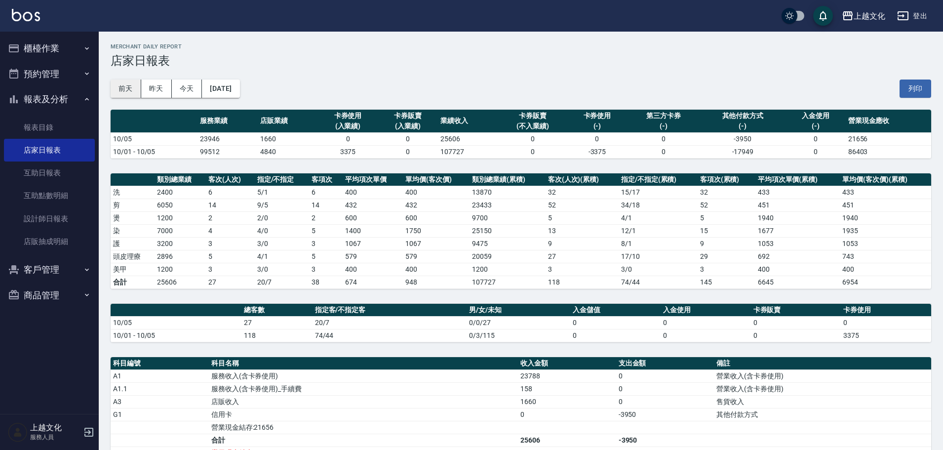
click at [137, 89] on button "前天" at bounding box center [126, 88] width 31 height 18
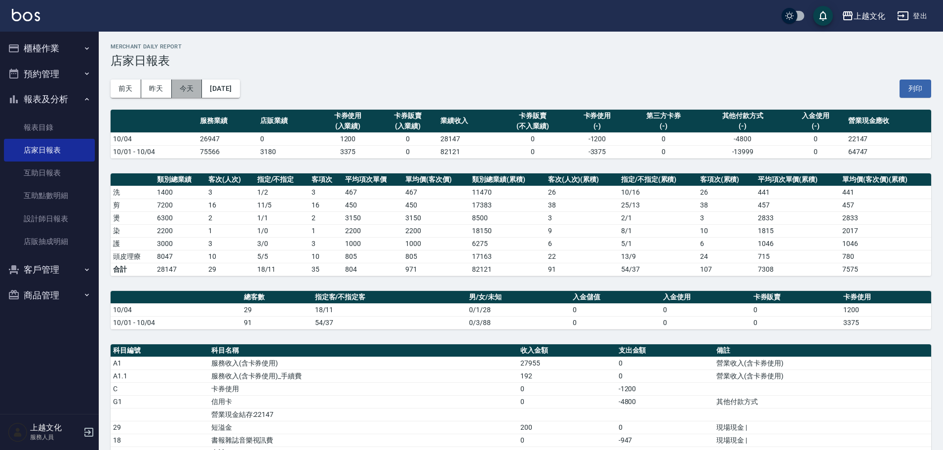
click at [178, 90] on button "今天" at bounding box center [187, 88] width 31 height 18
click at [178, 89] on button "今天" at bounding box center [187, 88] width 31 height 18
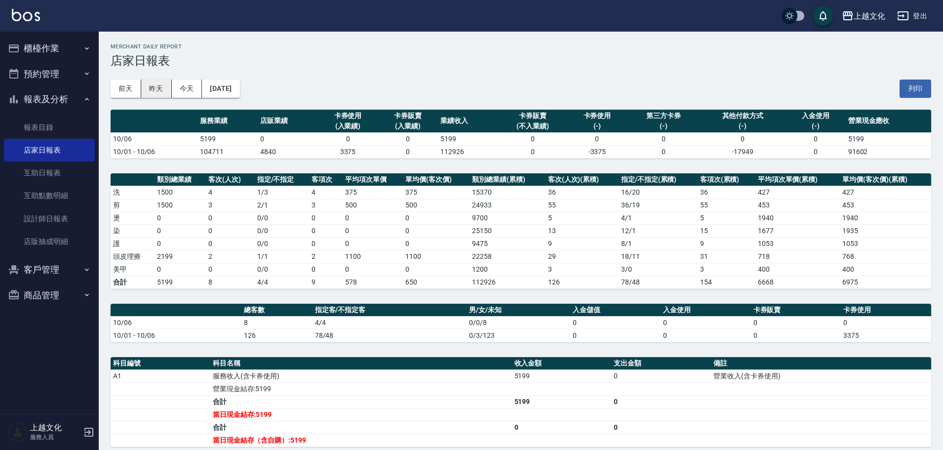
click at [156, 90] on button "昨天" at bounding box center [156, 88] width 31 height 18
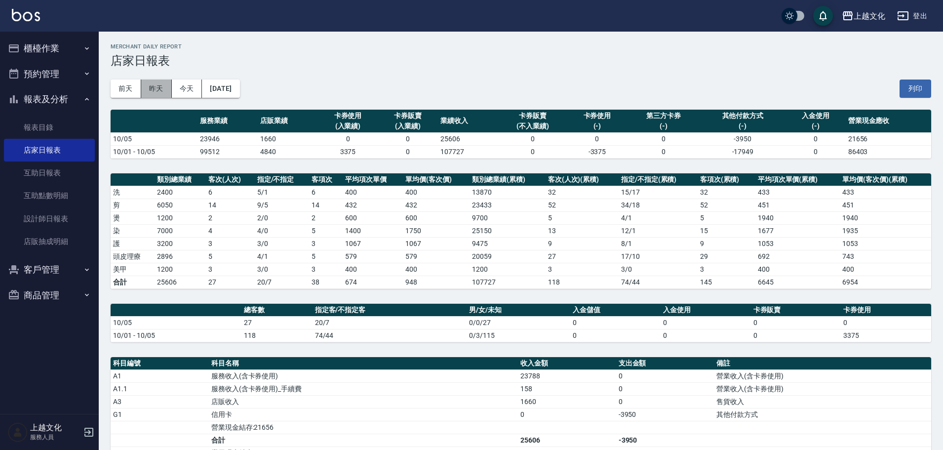
click at [163, 92] on button "昨天" at bounding box center [156, 88] width 31 height 18
drag, startPoint x: 65, startPoint y: 223, endPoint x: 69, endPoint y: 219, distance: 5.2
click at [66, 223] on link "設計師日報表" at bounding box center [49, 218] width 91 height 23
